Goal: Check status: Check status

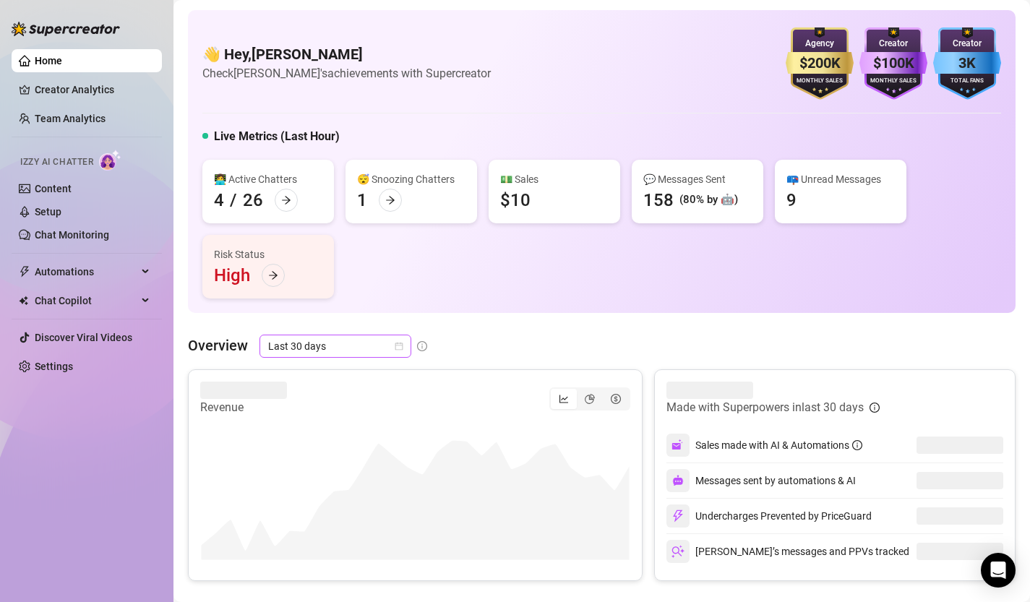
click at [400, 350] on icon "calendar" at bounding box center [400, 347] width 8 height 8
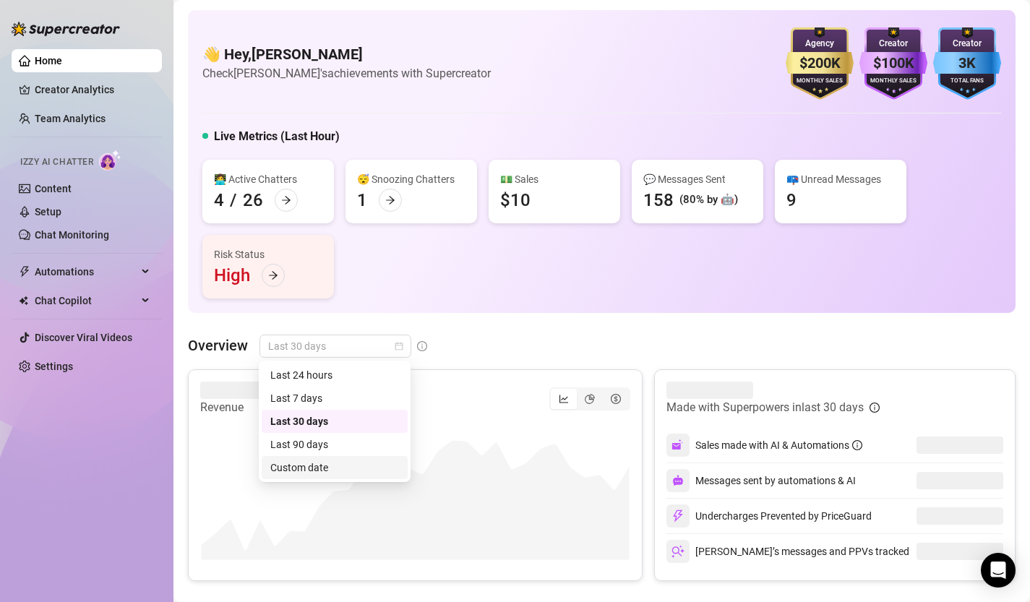
click at [345, 466] on div "Custom date" at bounding box center [334, 468] width 129 height 16
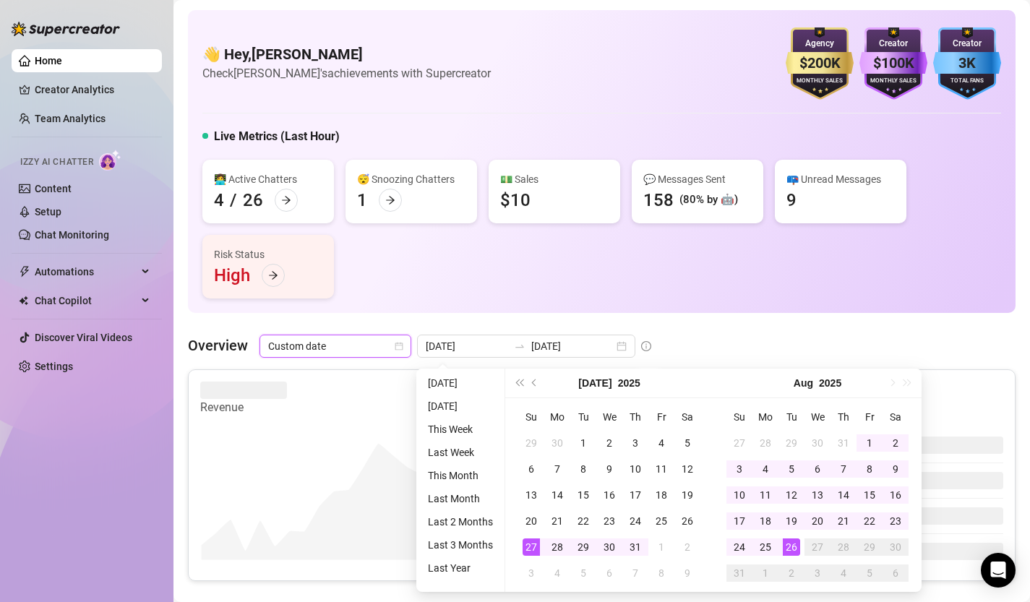
type input "[DATE]"
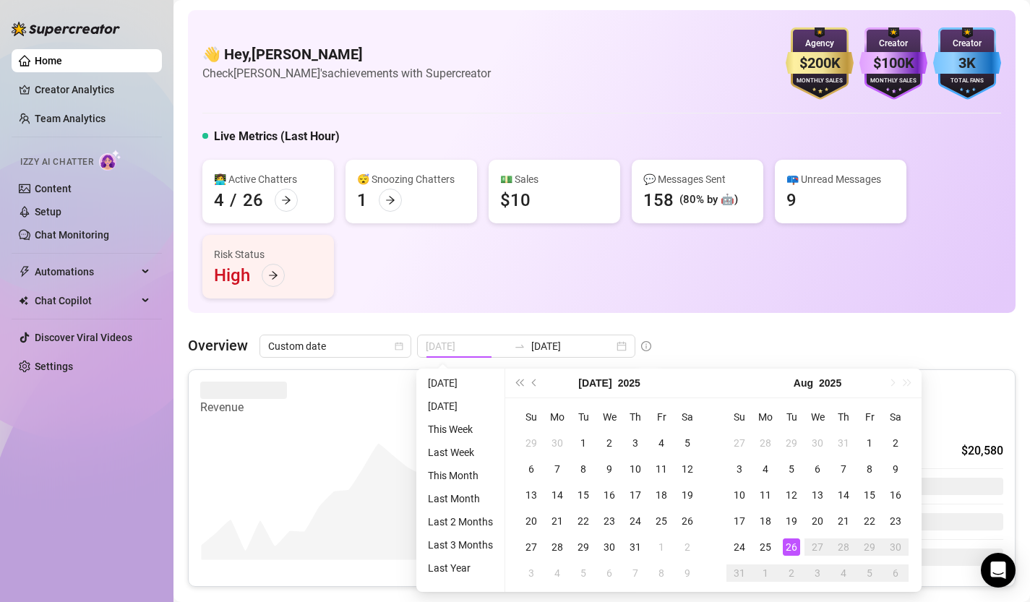
click at [793, 546] on div "26" at bounding box center [791, 547] width 17 height 17
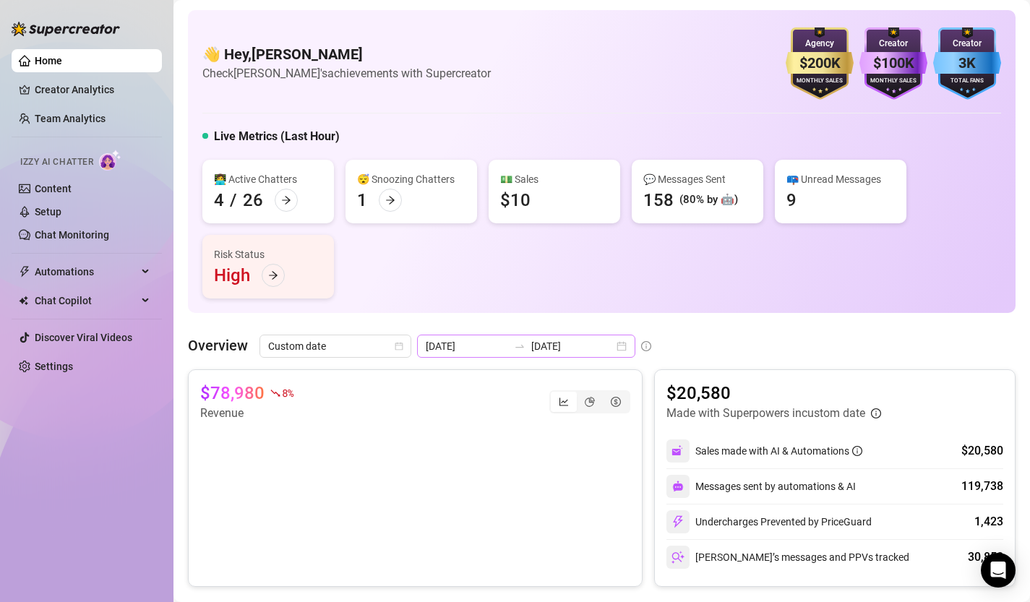
click at [585, 345] on div "[DATE] [DATE]" at bounding box center [526, 346] width 218 height 23
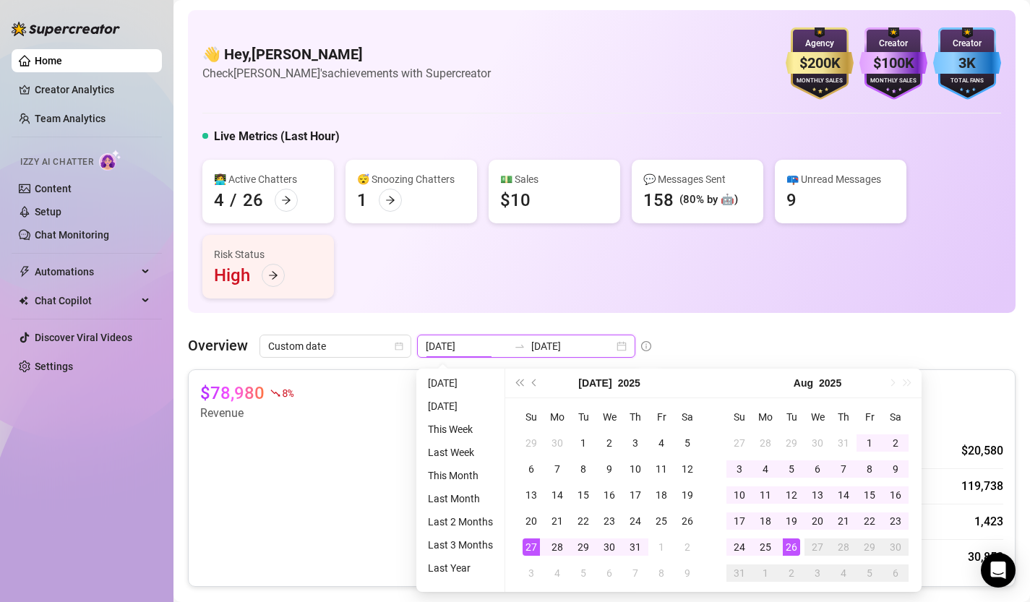
type input "[DATE]"
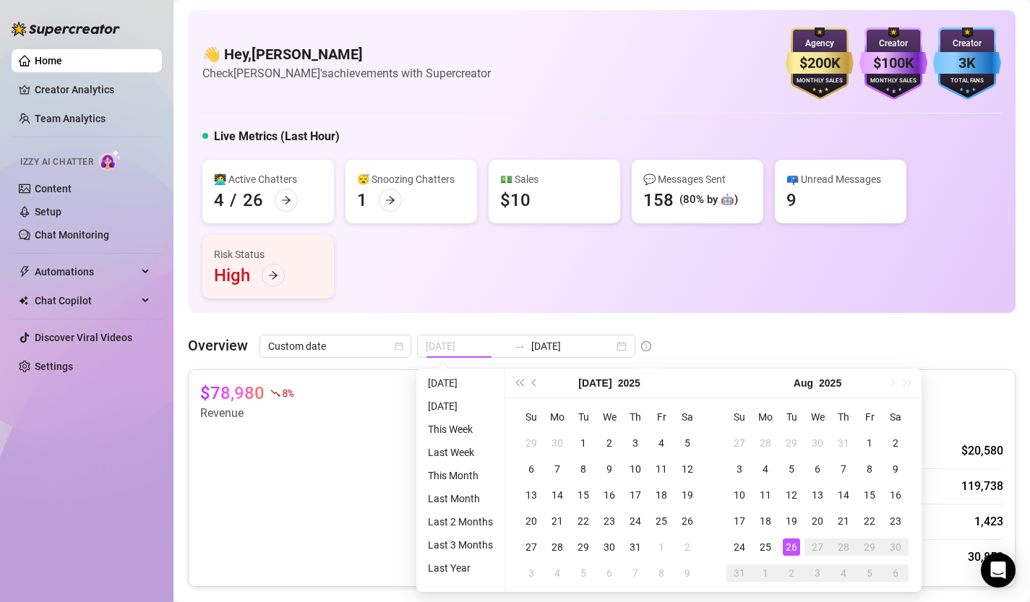
click at [786, 543] on div "26" at bounding box center [791, 547] width 17 height 17
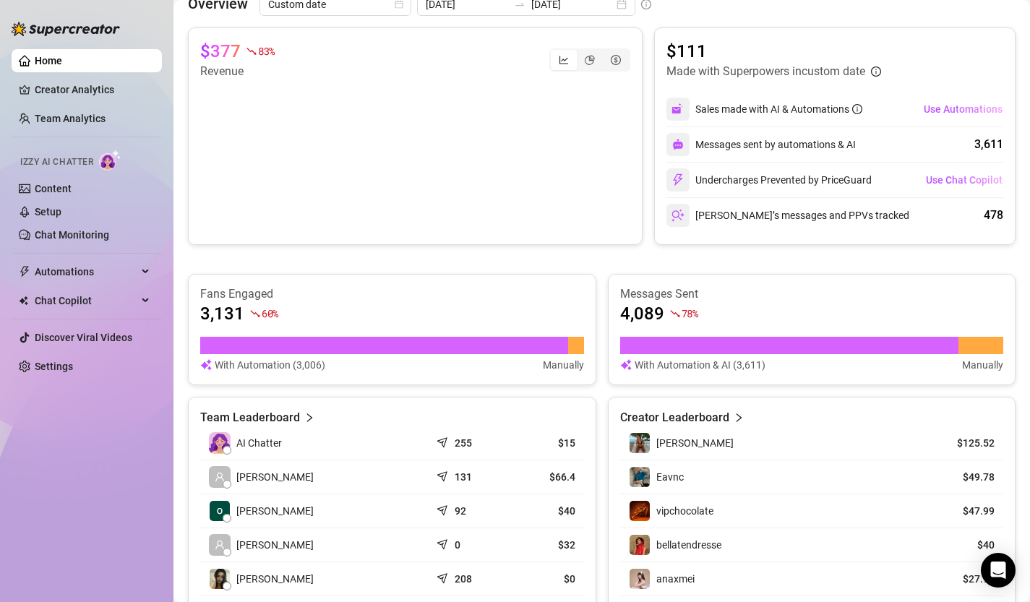
scroll to position [276, 0]
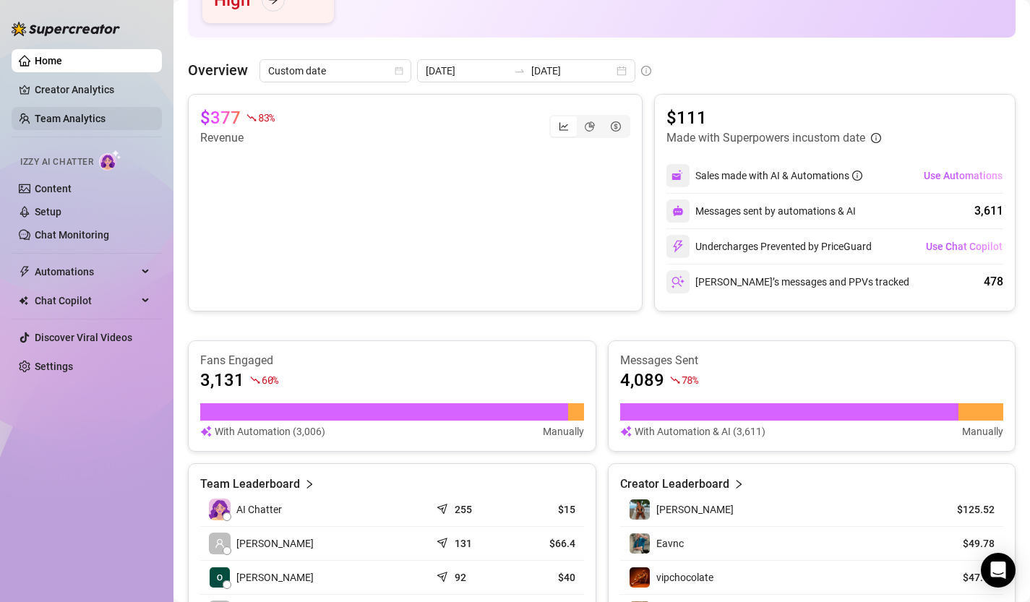
click at [95, 116] on link "Team Analytics" at bounding box center [70, 119] width 71 height 12
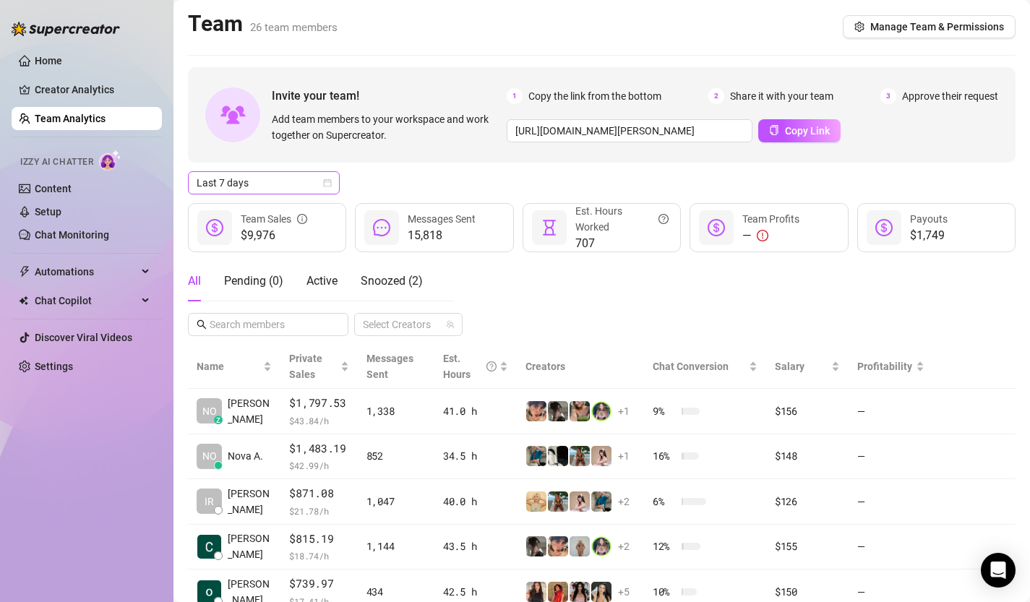
click at [328, 189] on span "Last 7 days" at bounding box center [264, 183] width 135 height 22
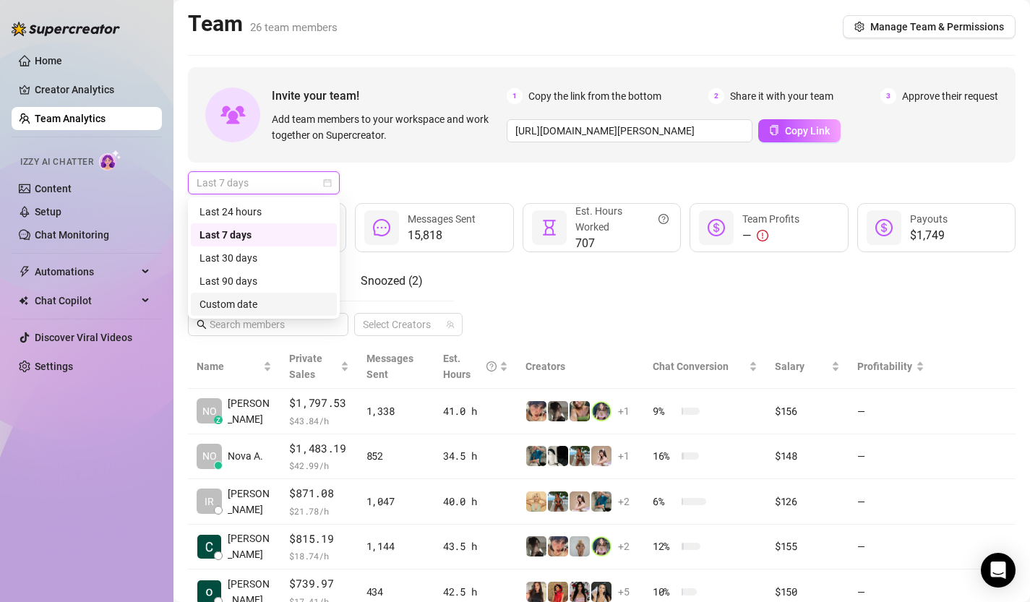
click at [291, 300] on div "Custom date" at bounding box center [264, 304] width 129 height 16
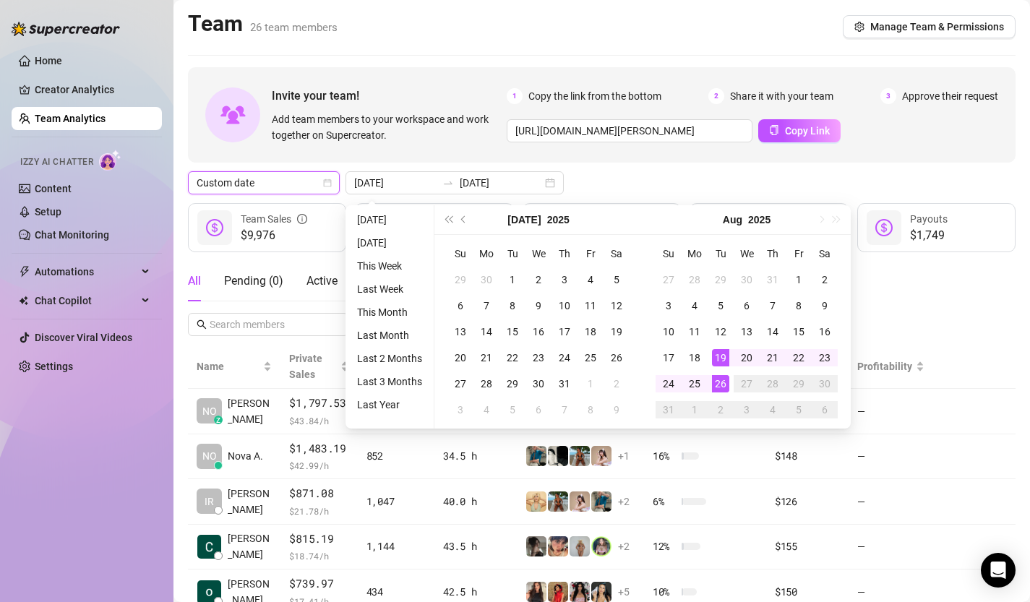
type input "[DATE]"
click at [721, 386] on div "26" at bounding box center [720, 383] width 17 height 17
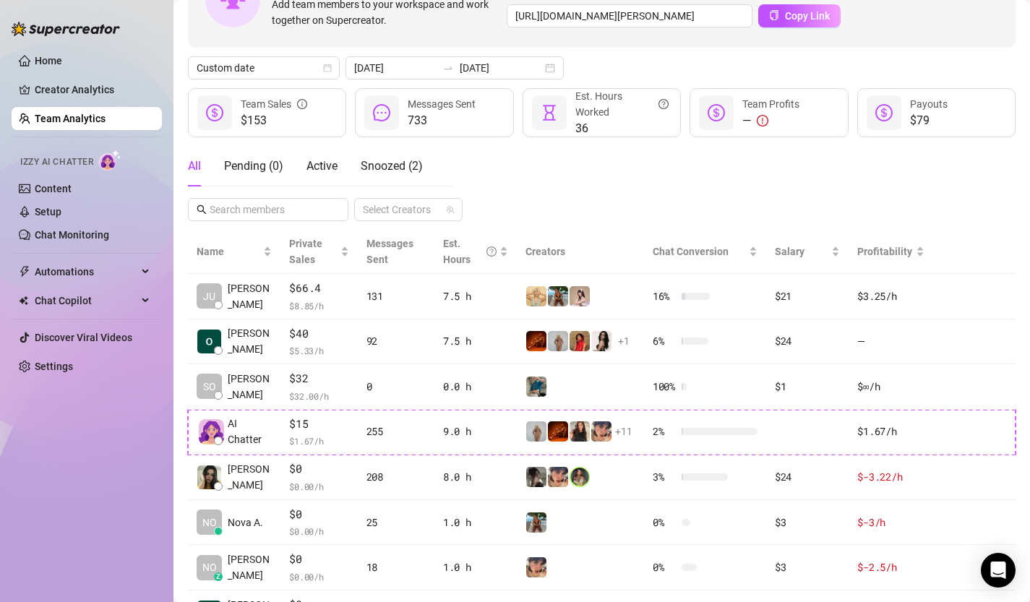
scroll to position [93, 0]
